Goal: Find contact information: Find contact information

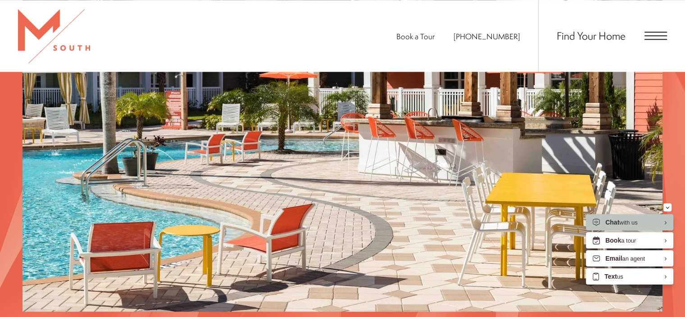
scroll to position [1378, 0]
click at [670, 205] on button "Minimize" at bounding box center [667, 207] width 8 height 8
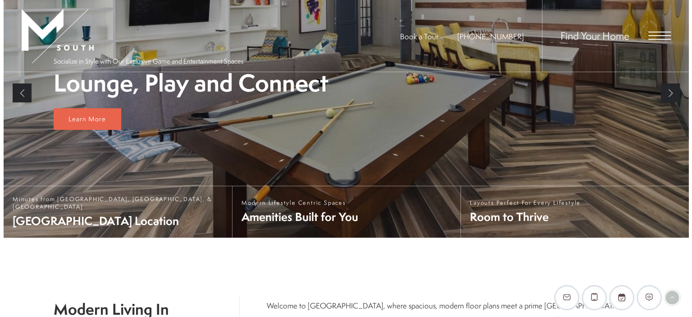
scroll to position [0, 0]
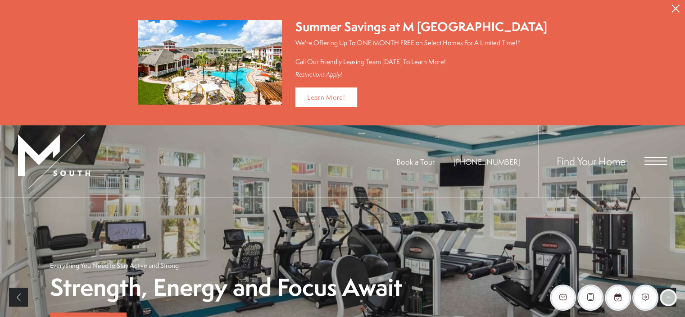
click at [678, 9] on icon "Close Alert" at bounding box center [675, 9] width 8 height 8
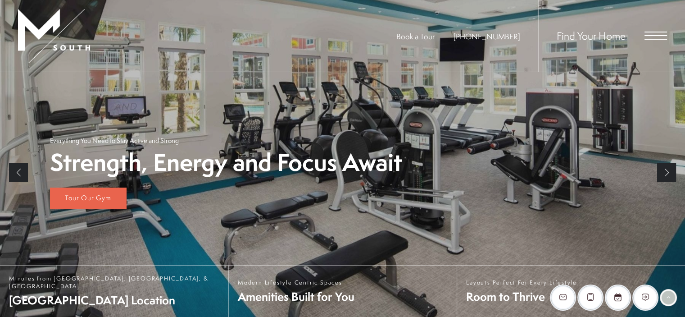
click at [660, 26] on div "Find Your Home" at bounding box center [602, 36] width 129 height 72
click at [653, 36] on span "Open Menu" at bounding box center [655, 35] width 23 height 1
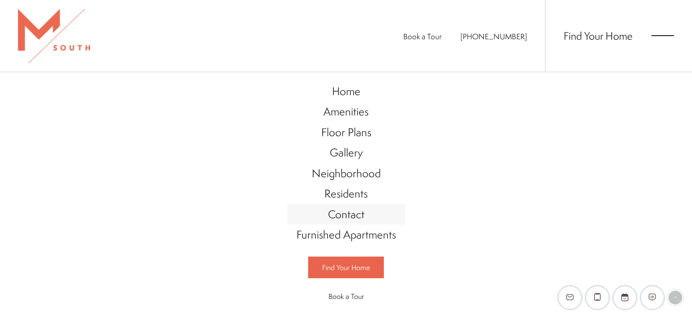
click at [346, 214] on span "Contact" at bounding box center [346, 213] width 36 height 15
